Goal: Task Accomplishment & Management: Complete application form

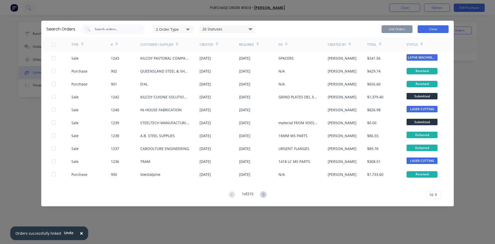
click at [441, 29] on button "Close" at bounding box center [433, 29] width 31 height 8
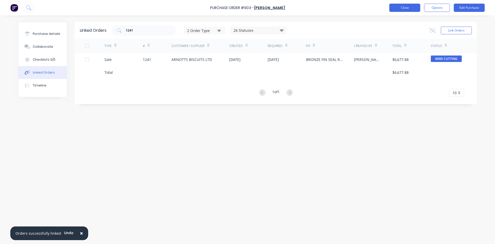
click at [393, 9] on button "Close" at bounding box center [404, 8] width 31 height 8
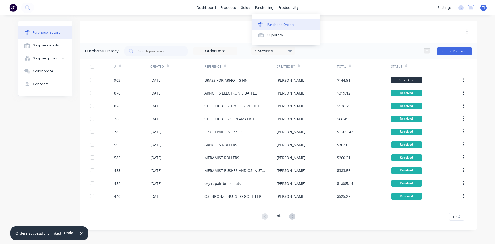
click at [276, 27] on link "Purchase Orders" at bounding box center [286, 24] width 68 height 10
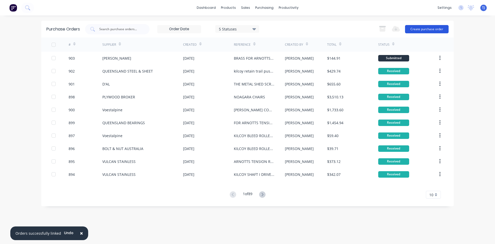
click at [430, 31] on button "Create purchase order" at bounding box center [427, 29] width 44 height 8
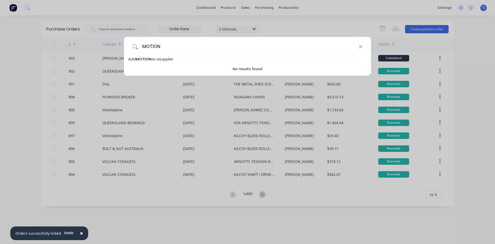
type input "MOTION"
click at [149, 58] on span "MOTION" at bounding box center [143, 58] width 15 height 5
select select "AU"
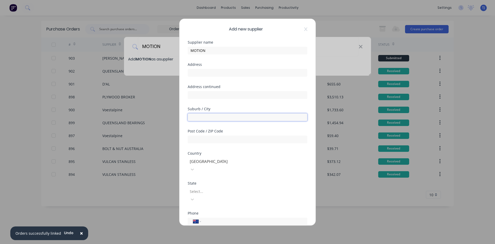
click at [201, 120] on input "text" at bounding box center [248, 117] width 120 height 8
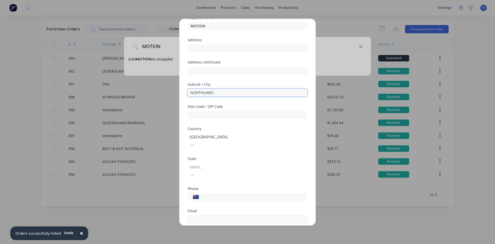
scroll to position [52, 0]
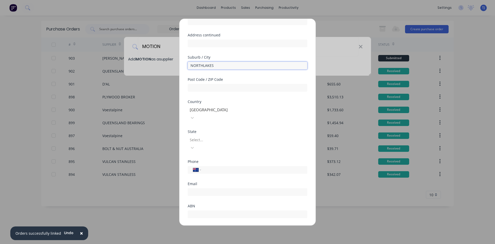
type input "NORTHLAKES"
click at [237, 234] on button "Save" at bounding box center [231, 238] width 28 height 8
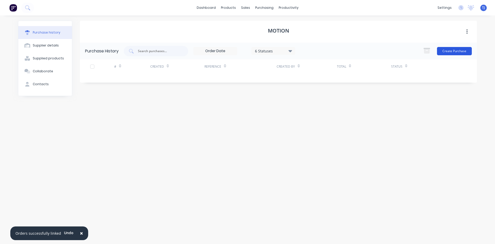
click at [460, 54] on button "Create Purchase" at bounding box center [454, 51] width 35 height 8
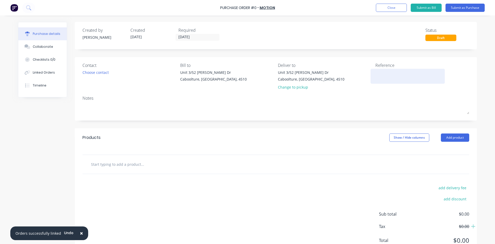
click at [378, 73] on textarea at bounding box center [407, 76] width 64 height 12
type textarea "KILCOY RETAIN TRAILING PUS"
type textarea "x"
type textarea "KILCOY RETAIN TRAILING PUSH"
type textarea "x"
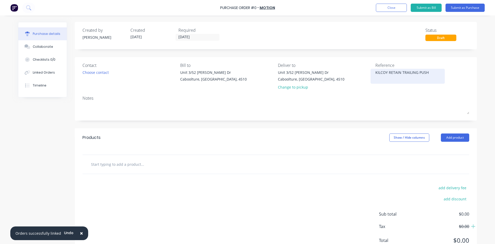
type textarea "KILCOY RETAIN TRAILING PUSHE"
type textarea "x"
type textarea "KILCOY RETAIN TRAILING PUSHER"
type textarea "x"
type textarea "KILCOY RETAIN TRAILING PUSHER"
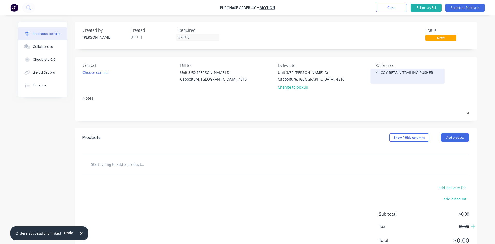
type textarea "x"
type textarea "KILCOY RETAIN TRAILING PUSHER A"
type textarea "x"
type textarea "KILCOY RETAIN TRAILING PUSHER AS"
type textarea "x"
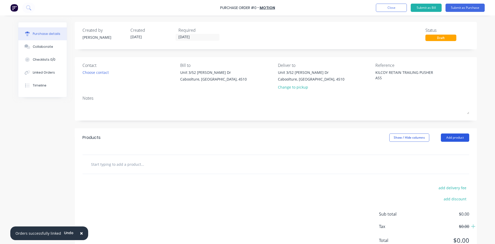
type textarea "KILCOY RETAIN TRAILING PUSHER ASS"
type textarea "x"
type textarea "KILCOY RETAIN TRAILING PUSHER ASS"
click at [457, 139] on button "Add product" at bounding box center [455, 137] width 28 height 8
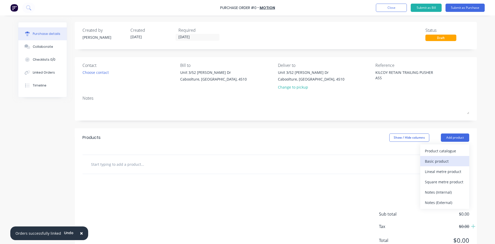
click at [441, 160] on div "Basic product" at bounding box center [445, 160] width 40 height 7
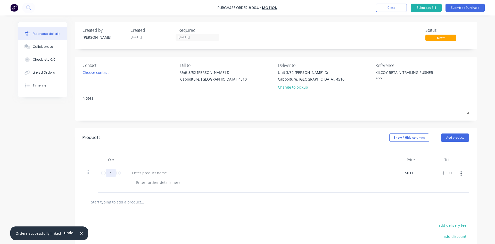
click at [109, 175] on input "1" at bounding box center [111, 173] width 10 height 8
type textarea "x"
type input "17"
type textarea "x"
type input "17"
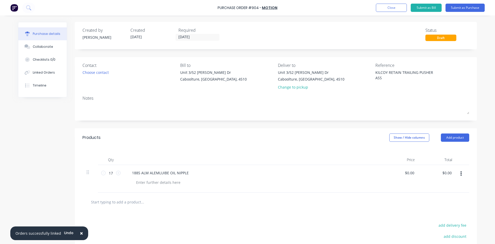
type textarea "x"
type input "0"
type input "9.225"
type textarea "x"
type input "$9.23"
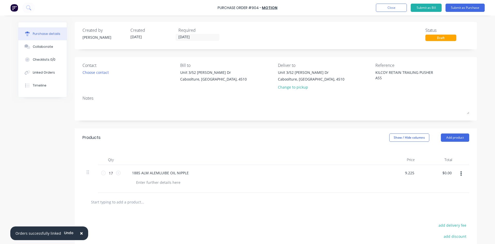
type input "156.91"
type textarea "x"
type input "$156.91"
click at [475, 8] on button "Submit as Purchase" at bounding box center [465, 8] width 39 height 8
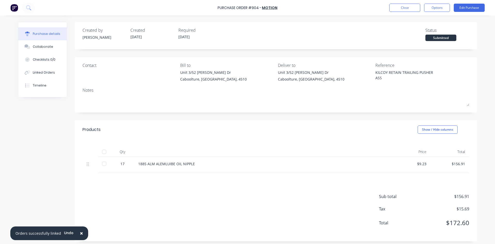
click at [101, 153] on div at bounding box center [104, 151] width 10 height 10
type textarea "x"
click at [45, 73] on div "Linked Orders" at bounding box center [44, 72] width 22 height 5
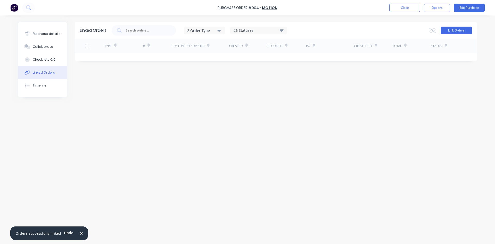
click at [445, 29] on button "Link Orders" at bounding box center [456, 31] width 31 height 8
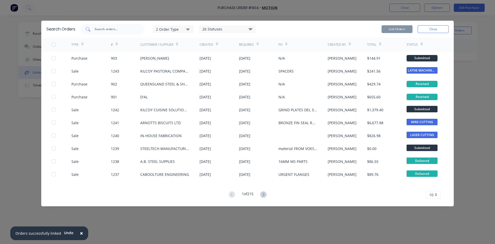
click at [110, 28] on input "text" at bounding box center [115, 29] width 43 height 5
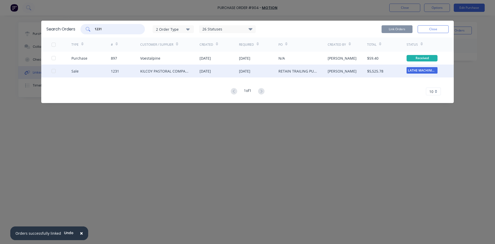
click at [55, 70] on div at bounding box center [53, 71] width 10 height 10
type input "1231"
click at [404, 28] on button "Link Orders" at bounding box center [397, 29] width 31 height 8
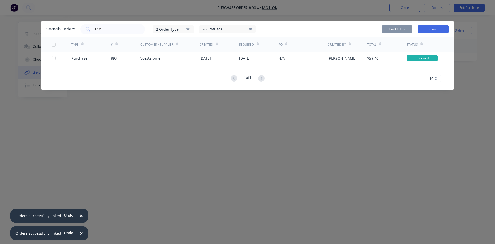
click at [431, 29] on button "Close" at bounding box center [433, 29] width 31 height 8
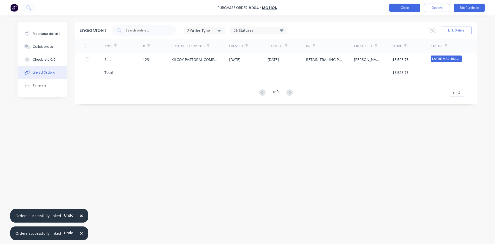
click at [402, 9] on button "Close" at bounding box center [404, 8] width 31 height 8
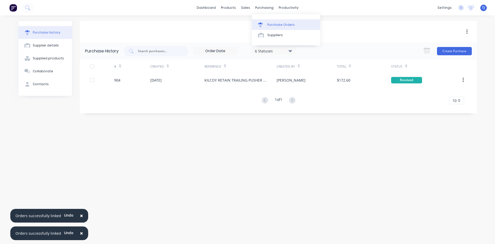
click at [277, 25] on div "Purchase Orders" at bounding box center [280, 24] width 27 height 5
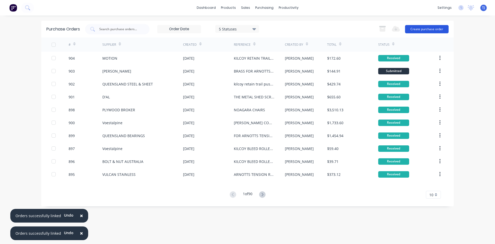
click at [423, 27] on button "Create purchase order" at bounding box center [427, 29] width 44 height 8
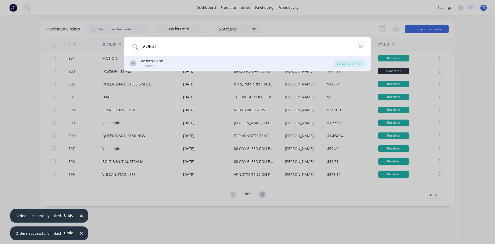
type input "VOEST"
click at [150, 64] on div "Supplier" at bounding box center [152, 66] width 23 height 5
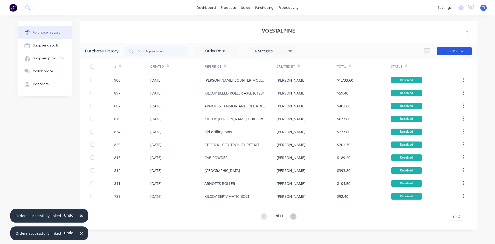
click at [445, 52] on button "Create Purchase" at bounding box center [454, 51] width 35 height 8
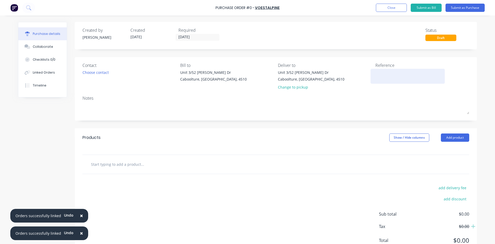
click at [380, 70] on textarea at bounding box center [407, 76] width 64 height 12
type textarea "MAT ORDERED DIRECT FOR STEELTECH"
type textarea "x"
type textarea "MAT ORDERED DIRECT FOR STEELTECH"
click at [456, 137] on button "Add product" at bounding box center [455, 137] width 28 height 8
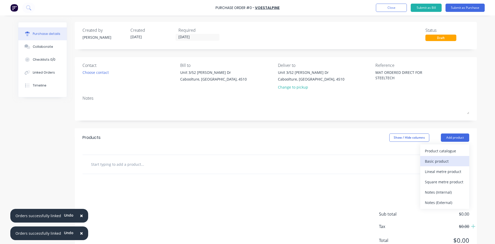
click at [436, 160] on div "Basic product" at bounding box center [445, 160] width 40 height 7
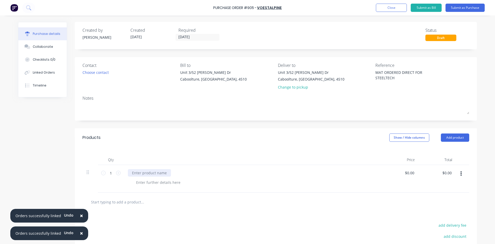
type textarea "x"
click at [137, 171] on div at bounding box center [149, 172] width 43 height 7
type textarea "x"
type input "0"
type input "84"
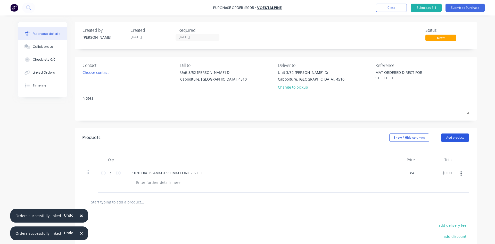
type textarea "x"
type input "$84.00"
click at [463, 139] on button "Add product" at bounding box center [455, 137] width 28 height 8
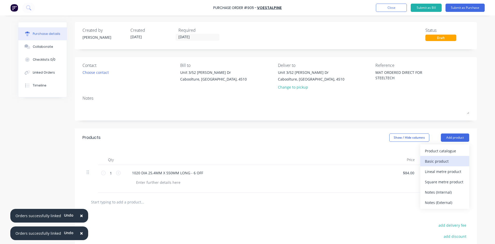
click at [452, 161] on div "Basic product" at bounding box center [445, 160] width 40 height 7
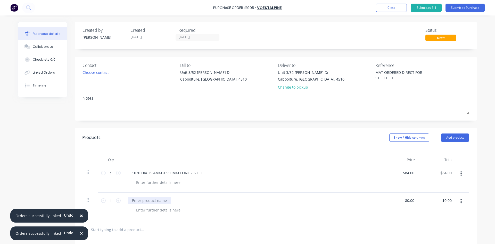
type textarea "x"
click at [148, 201] on div at bounding box center [149, 199] width 43 height 7
type textarea "x"
type input "0"
type input "38"
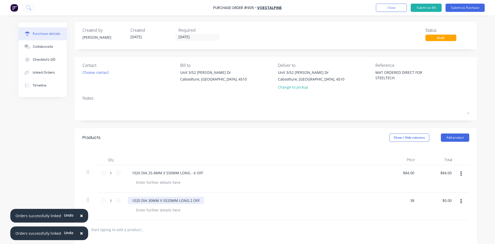
type textarea "x"
type input "$38.00"
type input "38.00"
type textarea "x"
type input "$38.00"
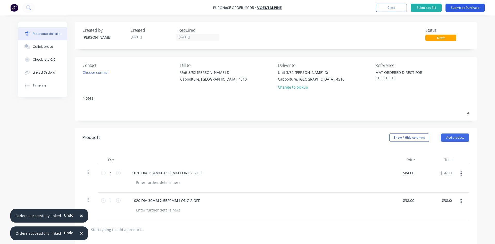
click at [476, 6] on button "Submit as Purchase" at bounding box center [465, 8] width 39 height 8
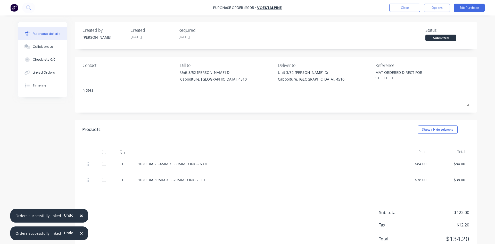
click at [100, 151] on div at bounding box center [104, 151] width 10 height 10
type textarea "x"
click at [38, 74] on div "Linked Orders" at bounding box center [44, 72] width 22 height 5
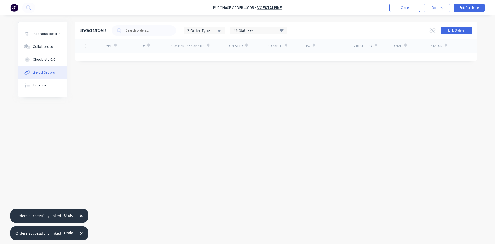
click at [457, 30] on button "Link Orders" at bounding box center [456, 31] width 31 height 8
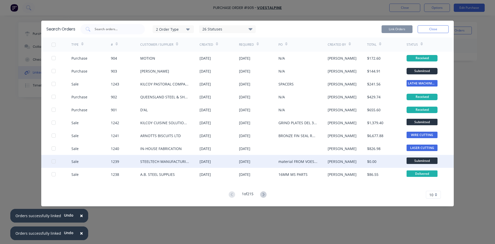
click at [55, 161] on div at bounding box center [53, 161] width 10 height 10
click at [398, 29] on button "Link Orders" at bounding box center [397, 29] width 31 height 8
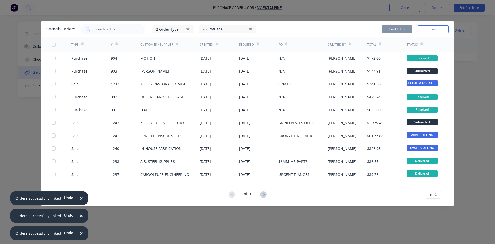
click at [426, 33] on div "Link Orders Close" at bounding box center [415, 29] width 67 height 10
click at [425, 31] on button "Close" at bounding box center [433, 29] width 31 height 8
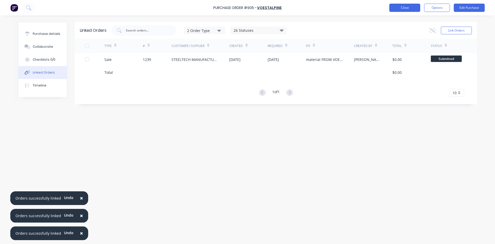
click at [409, 7] on button "Close" at bounding box center [404, 8] width 31 height 8
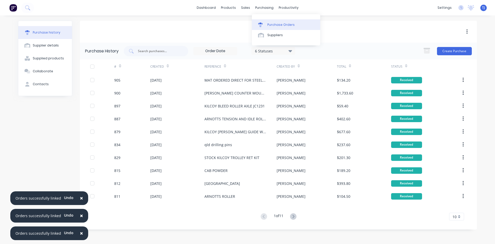
click at [283, 25] on div "Purchase Orders" at bounding box center [280, 24] width 27 height 5
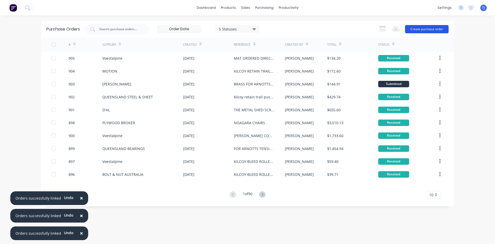
click at [414, 29] on button "Create purchase order" at bounding box center [427, 29] width 44 height 8
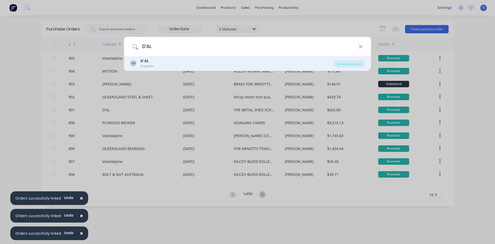
type input "D'AL"
click at [199, 62] on div "DA D'AL Supplier" at bounding box center [232, 63] width 204 height 10
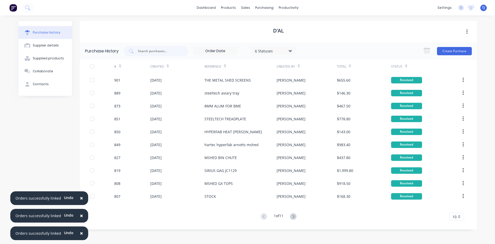
click at [193, 63] on div "Created" at bounding box center [177, 66] width 54 height 14
click at [448, 52] on button "Create Purchase" at bounding box center [454, 51] width 35 height 8
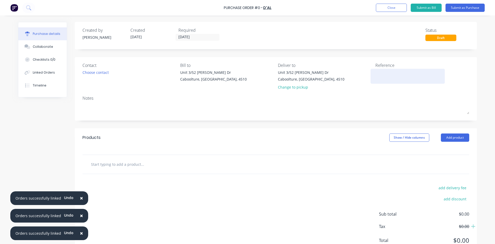
click at [376, 72] on textarea at bounding box center [407, 76] width 64 height 12
type textarea "INHOUSE FAB MU"
type textarea "x"
type textarea "INHOUSE FAB MUD"
type textarea "x"
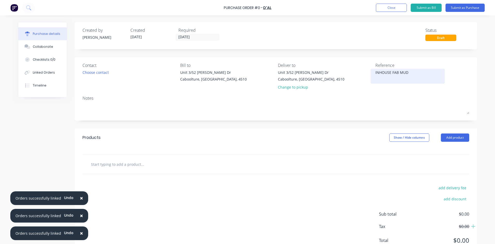
type textarea "INHOUSE FAB MUDG"
type textarea "x"
type textarea "INHOUSE FAB MUDGU"
type textarea "x"
type textarea "INHOUSE FAB MUDGUA"
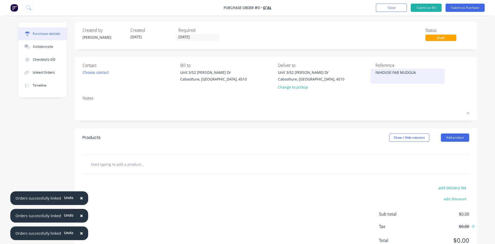
type textarea "x"
type textarea "INHOUSE FAB MUDGUAR"
type textarea "x"
type textarea "INHOUSE FAB MUDGUARD"
type textarea "x"
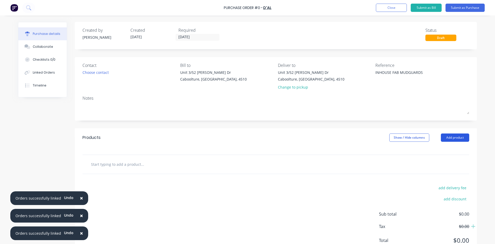
type textarea "INHOUSE FAB MUDGUARDS"
type textarea "x"
type textarea "INHOUSE FAB MUDGUARDS"
click at [463, 137] on button "Add product" at bounding box center [455, 137] width 28 height 8
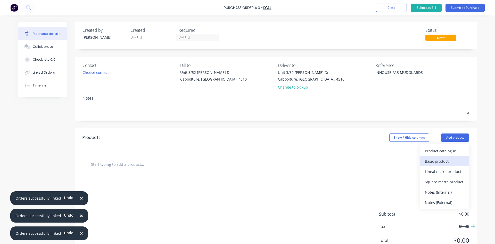
click at [441, 161] on div "Basic product" at bounding box center [445, 160] width 40 height 7
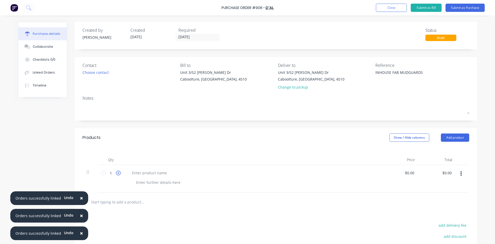
click at [116, 172] on icon at bounding box center [118, 172] width 5 height 5
type textarea "x"
type input "2"
click at [116, 171] on icon at bounding box center [118, 172] width 5 height 5
type textarea "x"
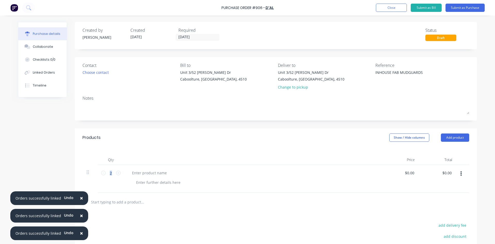
type input "3"
type textarea "x"
click at [136, 173] on div at bounding box center [149, 172] width 43 height 7
type textarea "x"
type input "0"
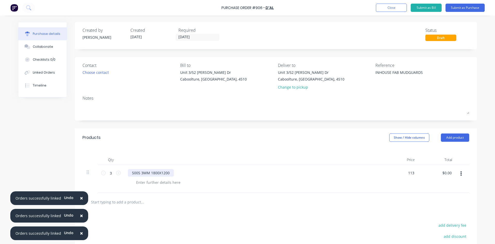
type input "113"
type textarea "x"
type input "$113.00"
type input "339.00"
type textarea "x"
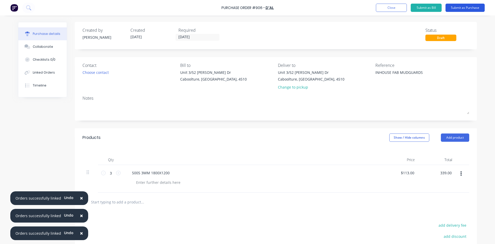
type input "$339.00"
click at [462, 8] on button "Submit as Purchase" at bounding box center [465, 8] width 39 height 8
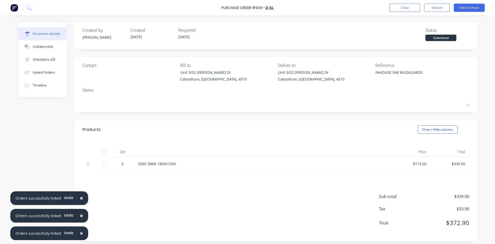
click at [102, 152] on div at bounding box center [104, 151] width 10 height 10
type textarea "x"
click at [47, 75] on div "Linked Orders" at bounding box center [44, 72] width 22 height 5
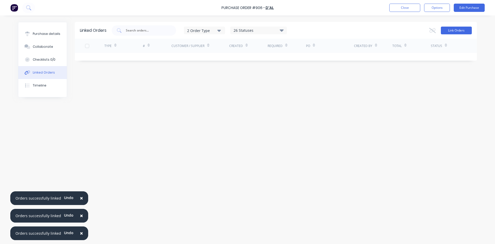
click at [464, 31] on button "Link Orders" at bounding box center [456, 31] width 31 height 8
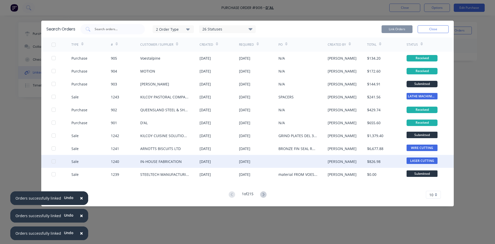
click at [55, 161] on div at bounding box center [53, 161] width 10 height 10
click at [399, 27] on button "Link Orders" at bounding box center [397, 29] width 31 height 8
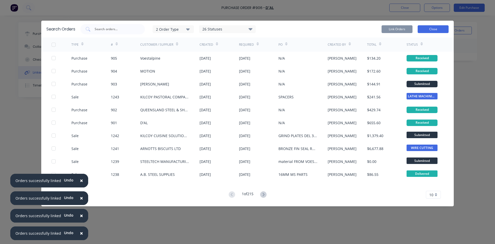
click at [428, 28] on button "Close" at bounding box center [433, 29] width 31 height 8
